Goal: Obtain resource: Download file/media

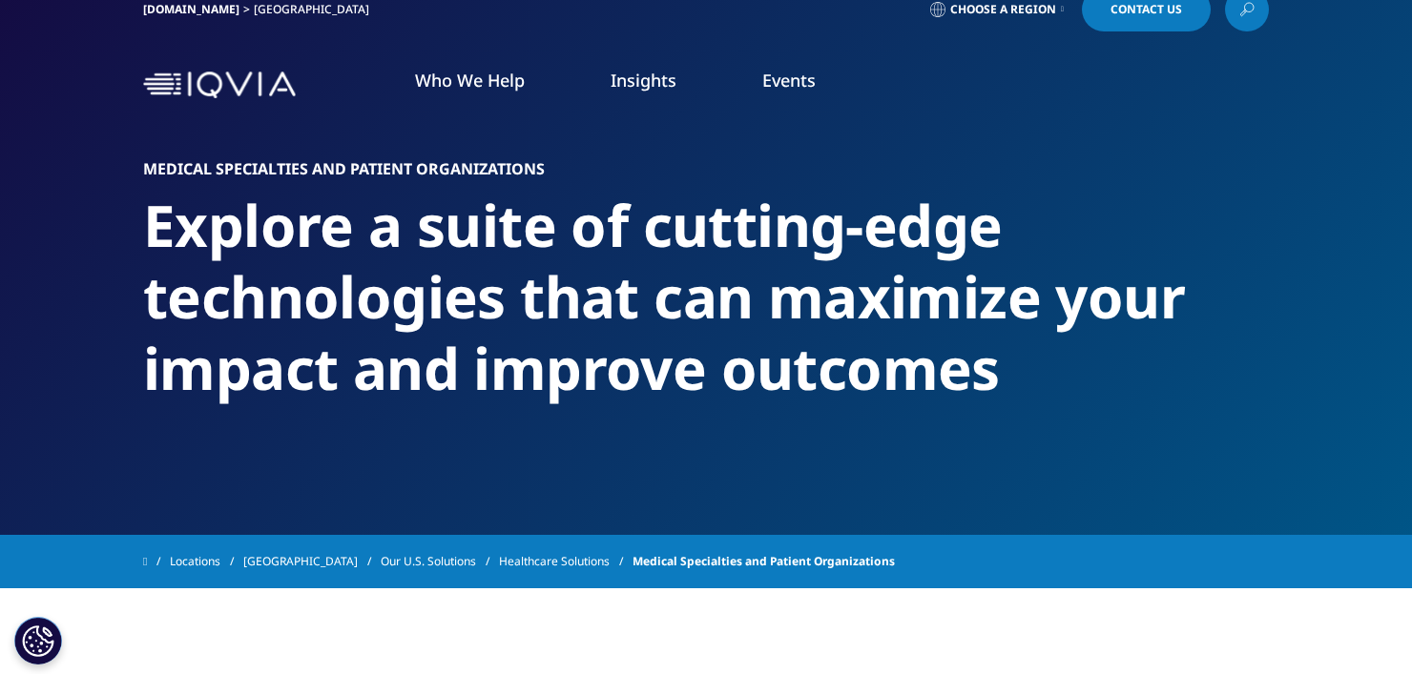
scroll to position [33, 0]
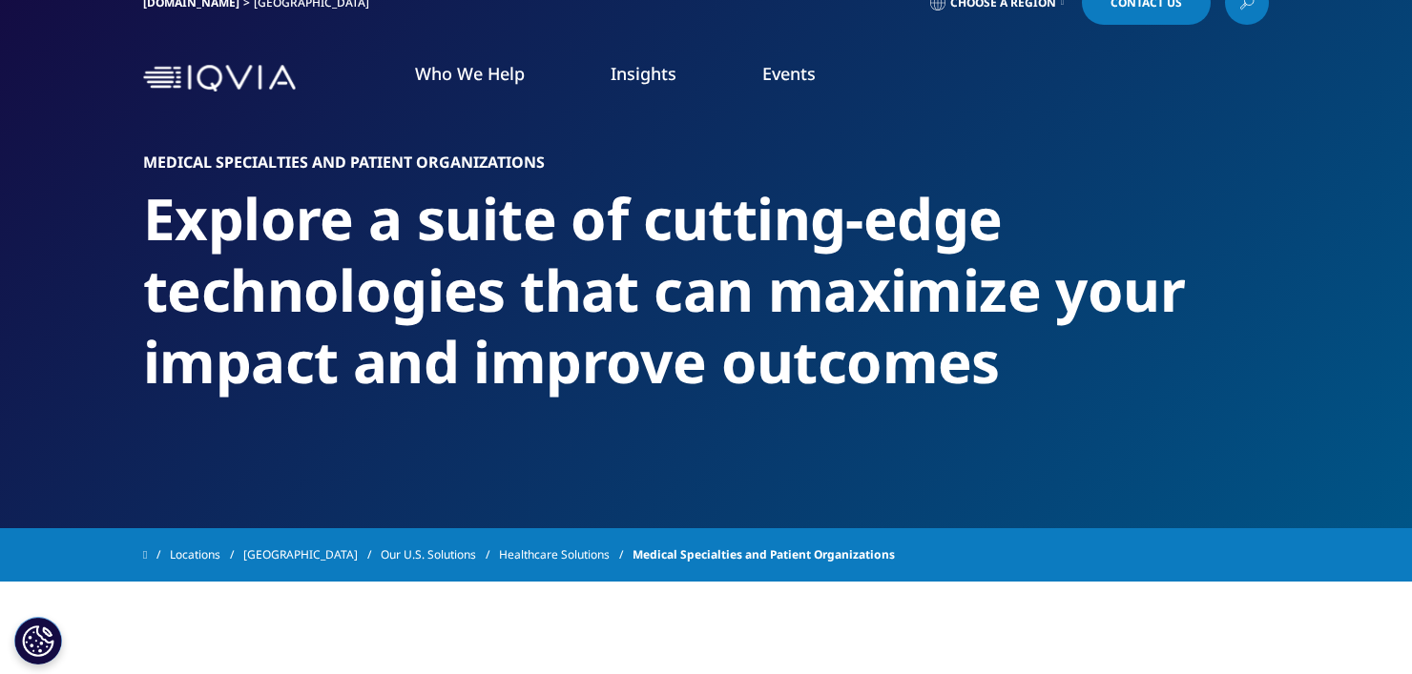
click at [507, 550] on link "Healthcare Solutions" at bounding box center [566, 555] width 134 height 34
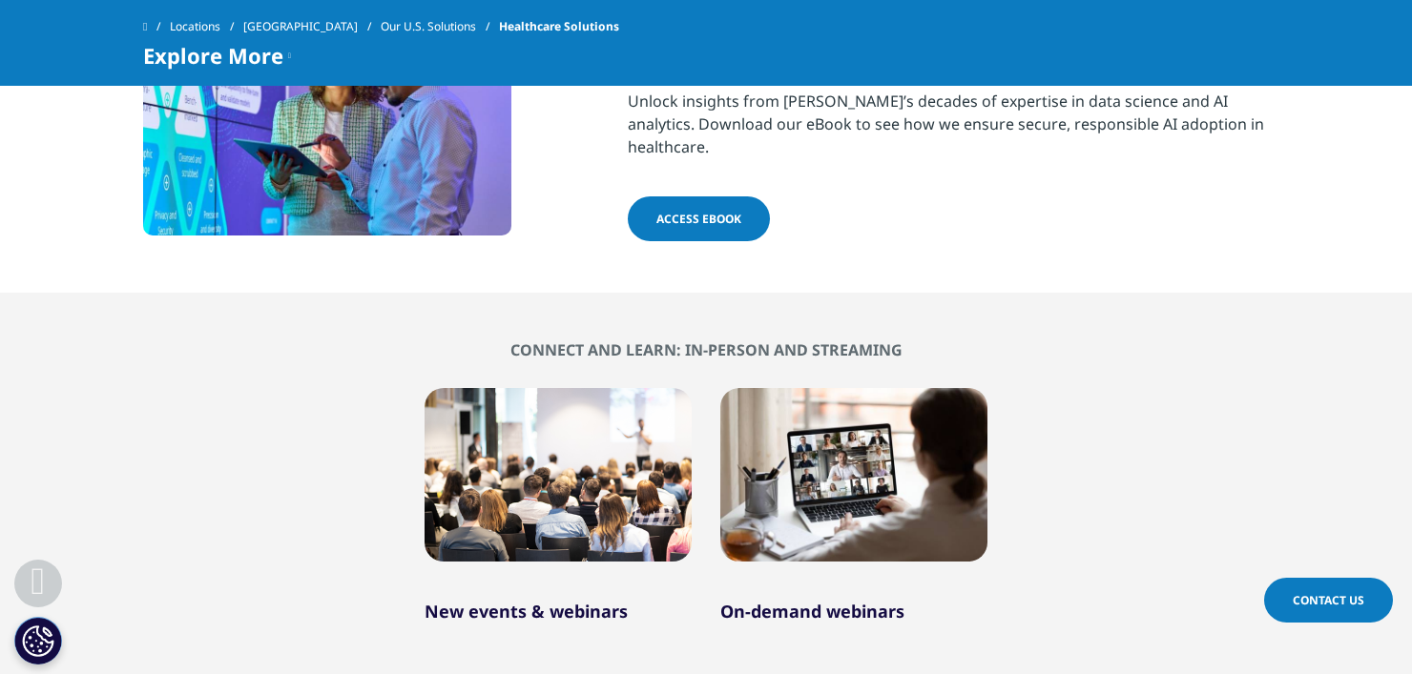
scroll to position [1482, 0]
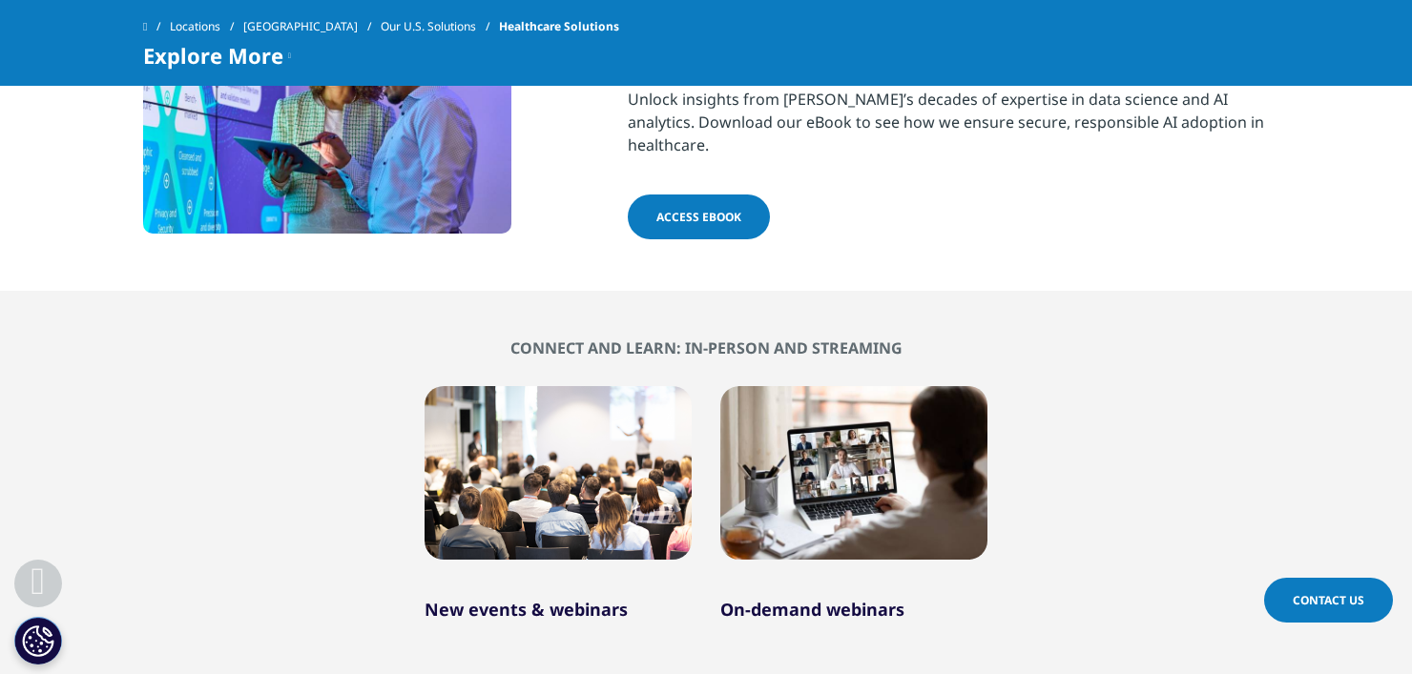
click at [727, 209] on span "Access eBook" at bounding box center [698, 217] width 85 height 16
